Goal: Transaction & Acquisition: Purchase product/service

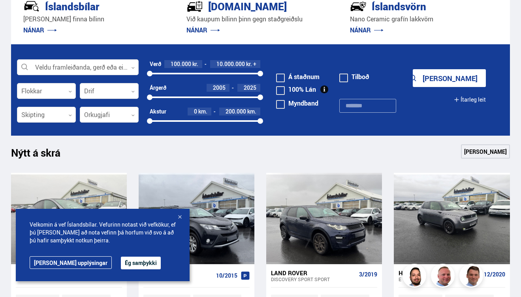
click at [180, 218] on div at bounding box center [180, 217] width 8 height 8
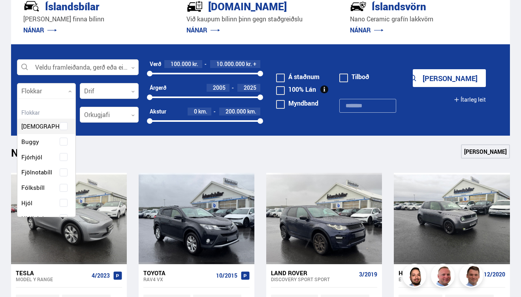
click at [56, 93] on div at bounding box center [46, 91] width 59 height 16
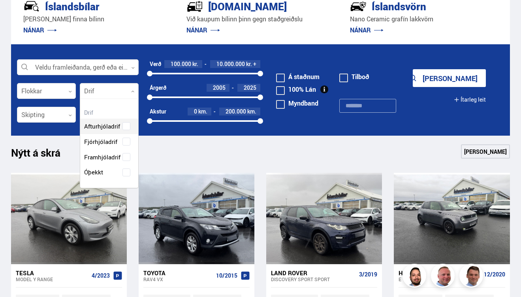
click at [98, 91] on div at bounding box center [109, 91] width 59 height 16
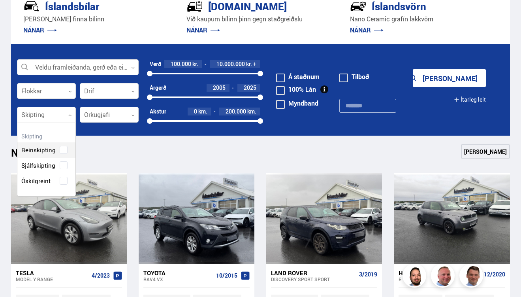
click at [60, 120] on div at bounding box center [46, 115] width 59 height 16
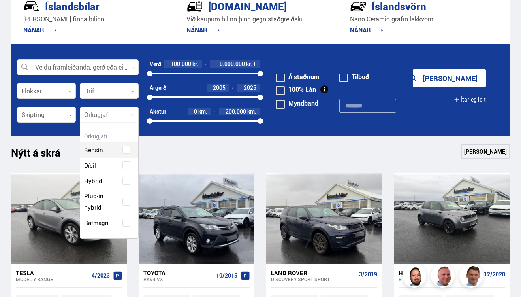
click at [112, 116] on div at bounding box center [109, 115] width 59 height 16
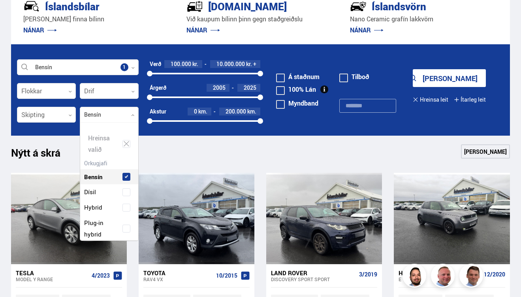
click at [131, 150] on div "Hreinsa valið Bensín Dísil Hybrid Plug-in hybrid Rafmagn" at bounding box center [109, 181] width 59 height 118
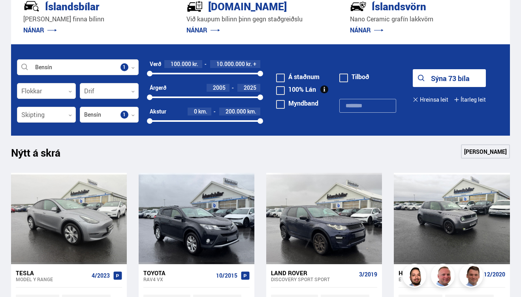
click at [430, 82] on button "Sýna 73 bíla" at bounding box center [449, 78] width 73 height 18
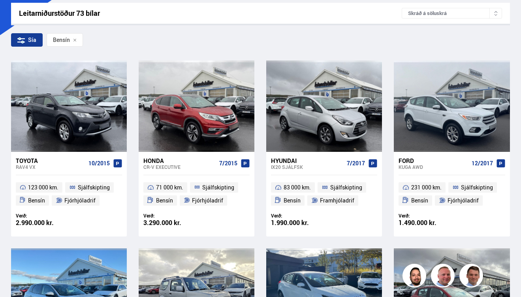
scroll to position [131, 0]
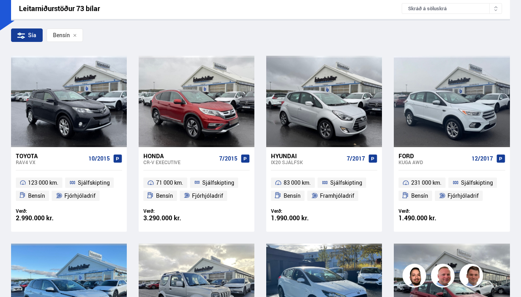
click at [34, 33] on div "Sía" at bounding box center [27, 34] width 32 height 13
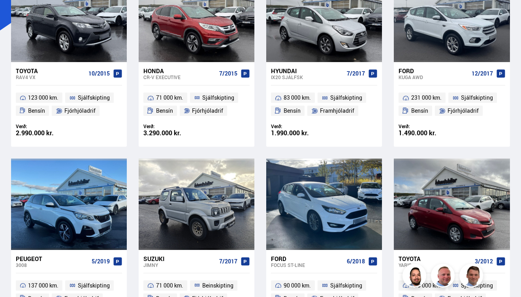
scroll to position [0, 0]
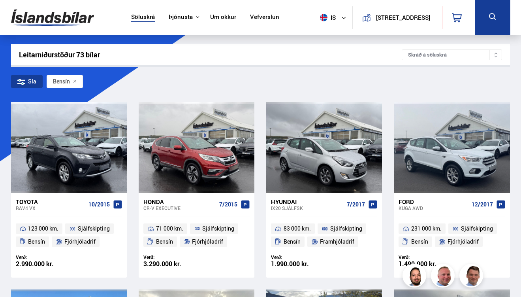
click at [438, 58] on div "Skráð á söluskrá" at bounding box center [452, 54] width 100 height 11
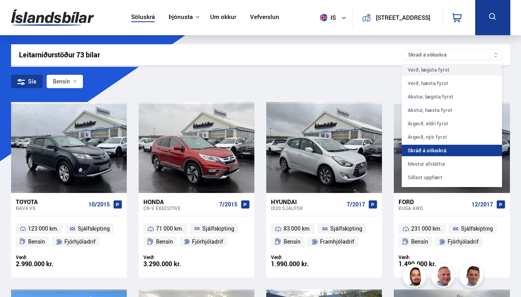
click at [440, 73] on div "Verð, lægsta fyrst" at bounding box center [452, 69] width 100 height 11
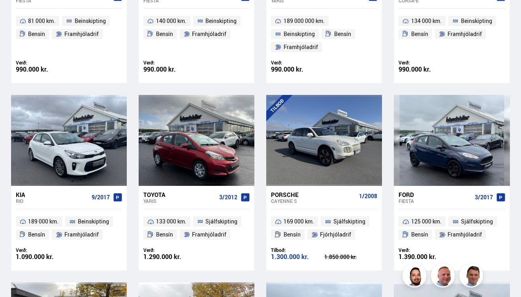
scroll to position [673, 0]
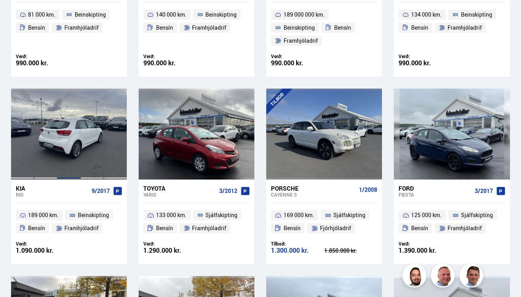
click at [59, 123] on div at bounding box center [68, 133] width 23 height 91
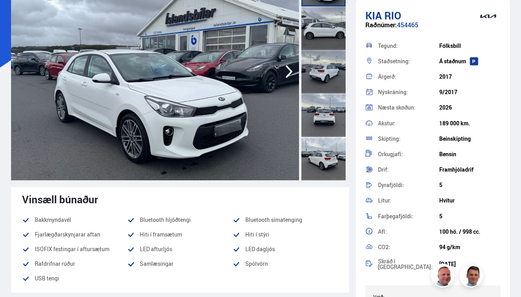
scroll to position [96, 0]
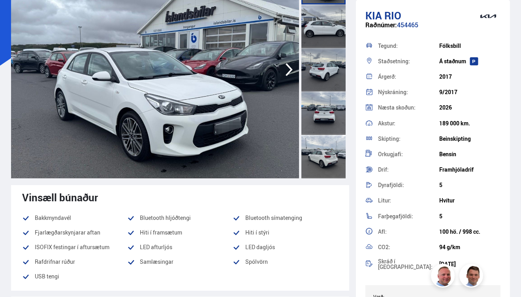
click at [281, 73] on icon "button" at bounding box center [289, 69] width 16 height 19
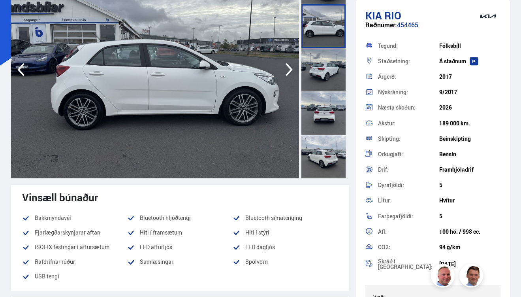
click at [281, 73] on icon "button" at bounding box center [289, 69] width 16 height 19
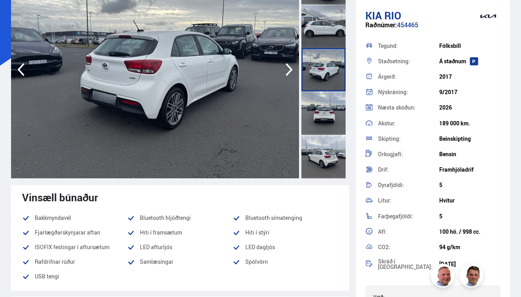
click at [281, 73] on icon "button" at bounding box center [289, 69] width 16 height 19
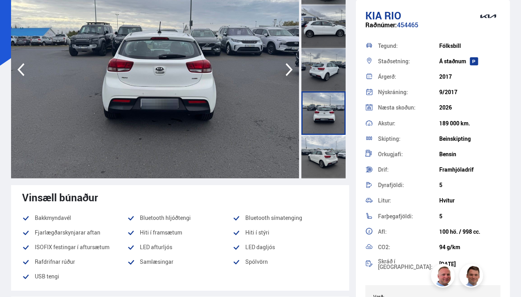
click at [281, 73] on icon "button" at bounding box center [289, 69] width 16 height 19
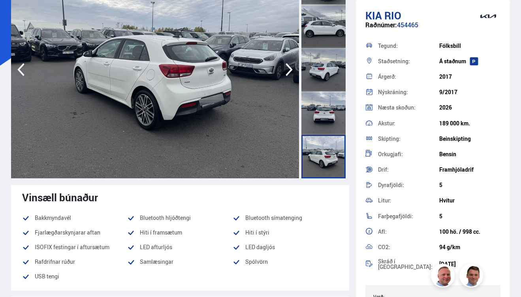
click at [281, 73] on icon "button" at bounding box center [289, 69] width 16 height 19
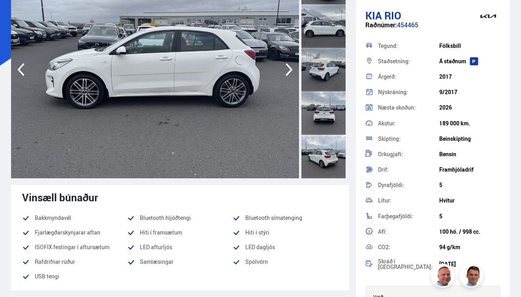
click at [281, 73] on icon "button" at bounding box center [289, 69] width 16 height 19
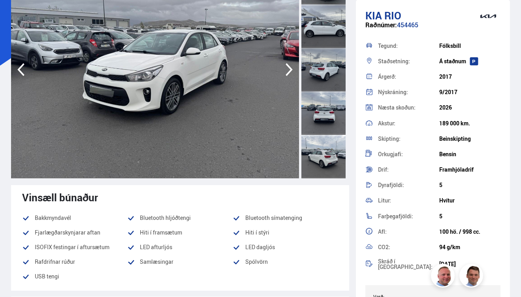
click at [281, 73] on icon "button" at bounding box center [289, 69] width 16 height 19
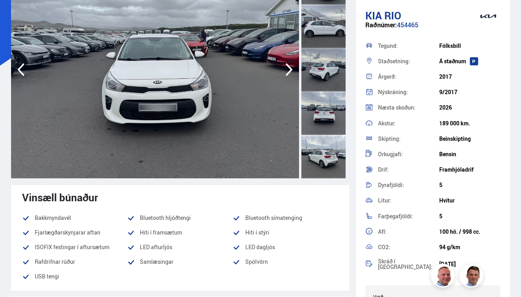
click at [281, 73] on icon "button" at bounding box center [289, 69] width 16 height 19
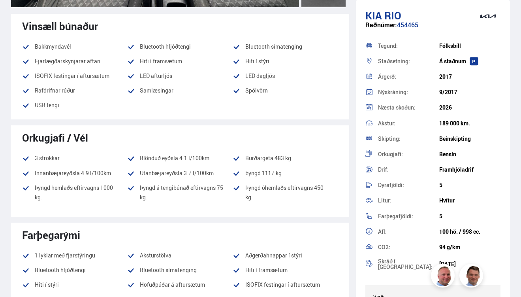
scroll to position [265, 0]
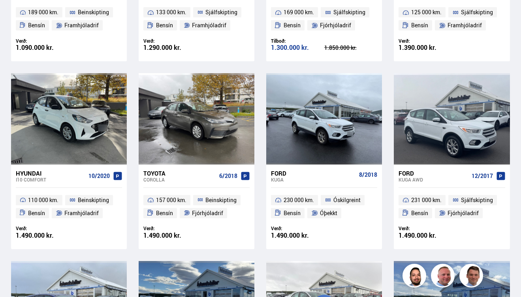
scroll to position [878, 0]
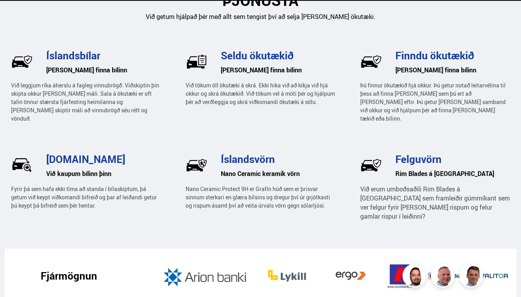
scroll to position [203, 0]
